Goal: Transaction & Acquisition: Purchase product/service

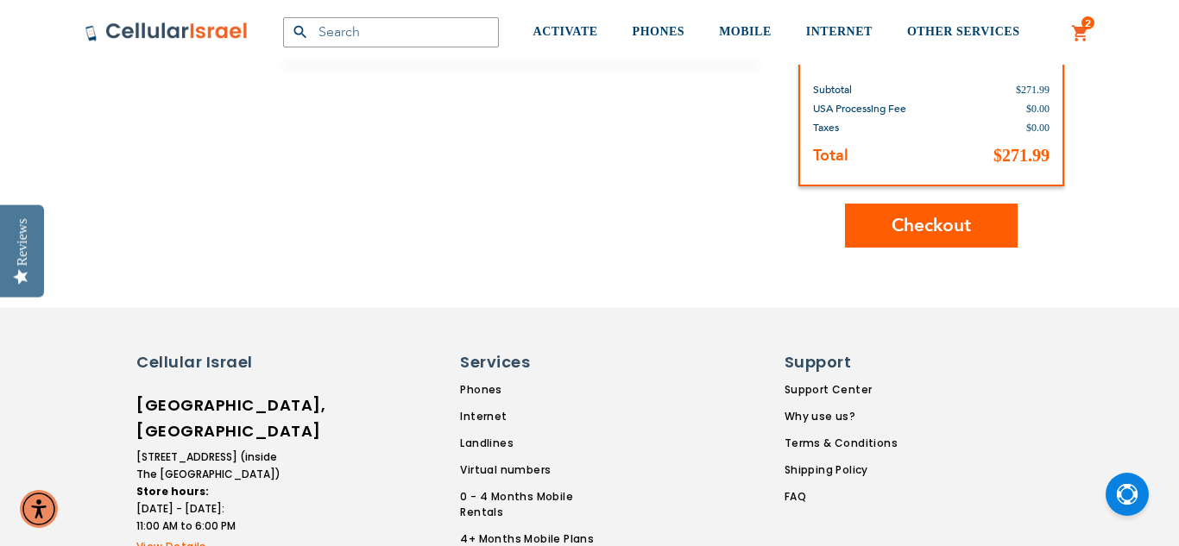
scroll to position [698, 0]
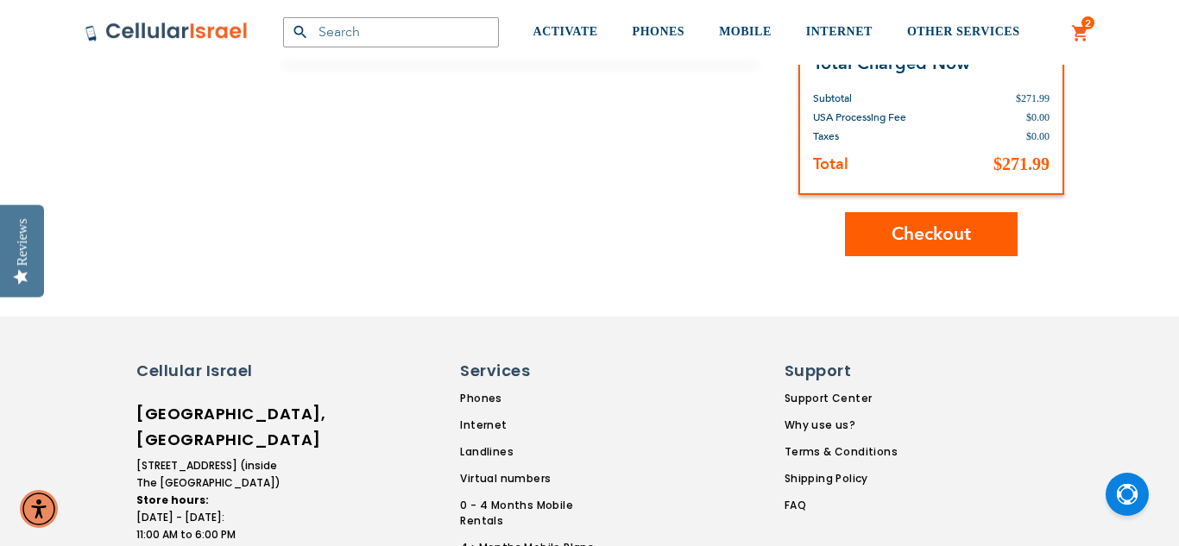
click at [937, 243] on span "Checkout" at bounding box center [930, 234] width 79 height 25
